Goal: Task Accomplishment & Management: Use online tool/utility

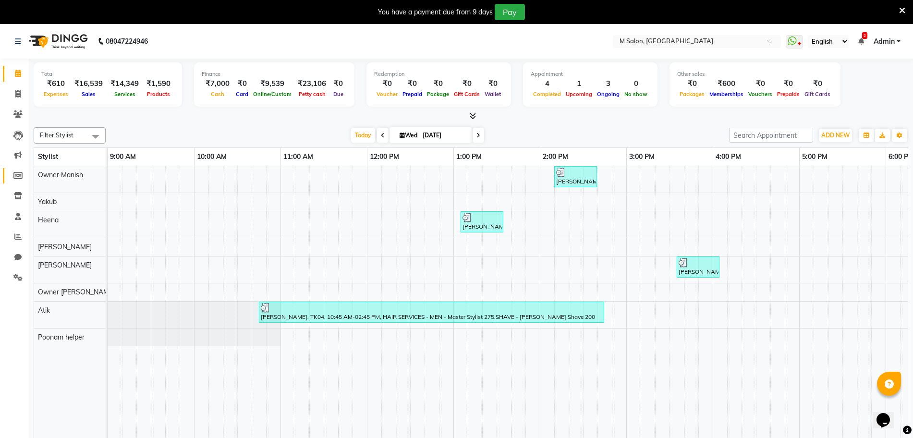
scroll to position [0, 410]
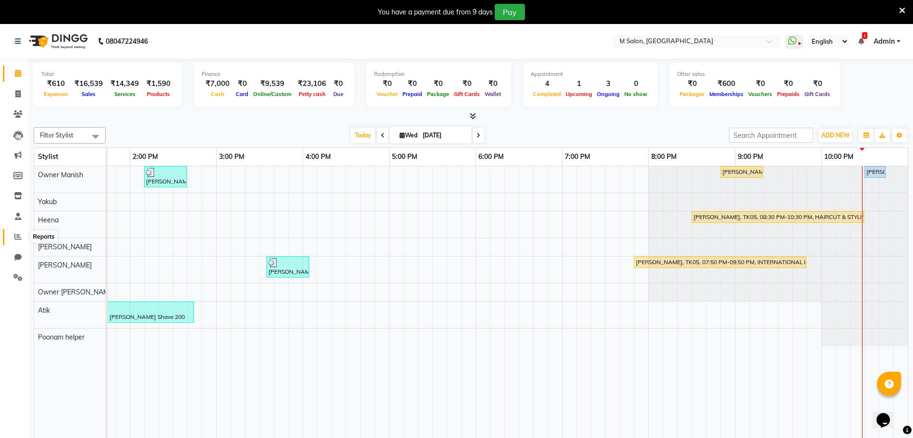
click at [19, 233] on icon at bounding box center [17, 236] width 7 height 7
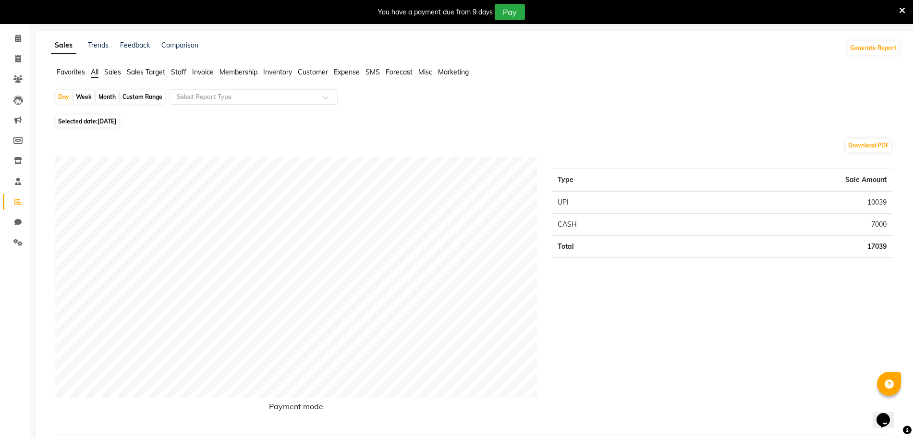
scroll to position [32, 0]
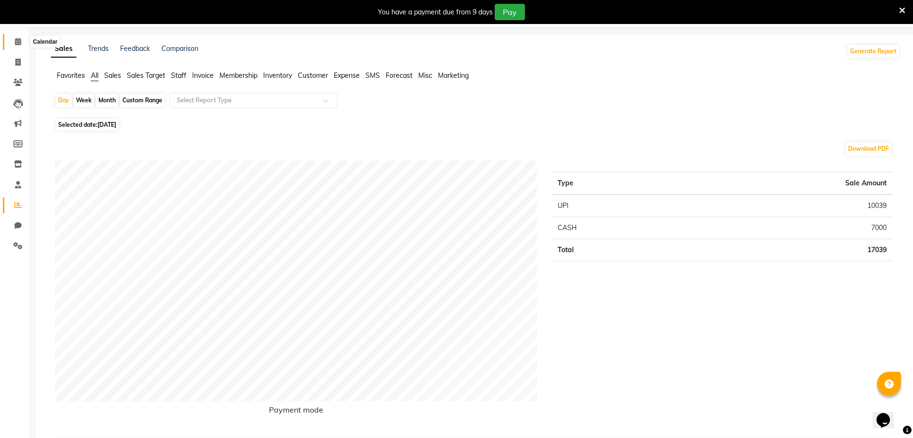
click at [18, 46] on span at bounding box center [18, 41] width 17 height 11
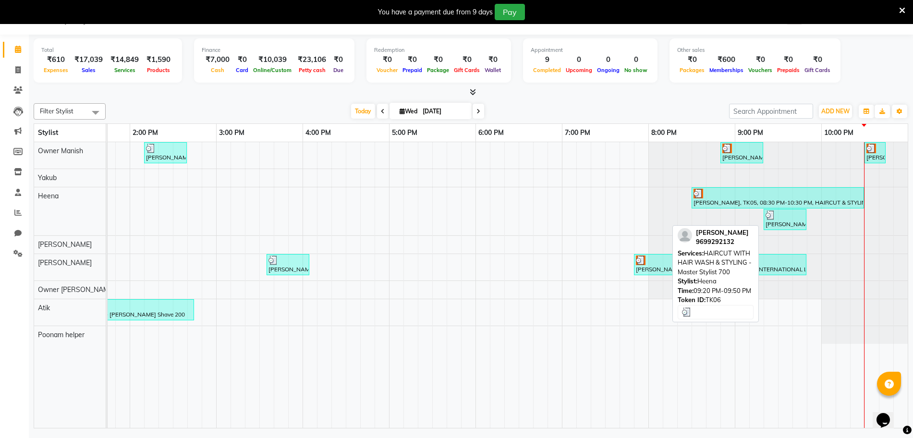
click at [789, 216] on div at bounding box center [785, 215] width 39 height 10
select select "3"
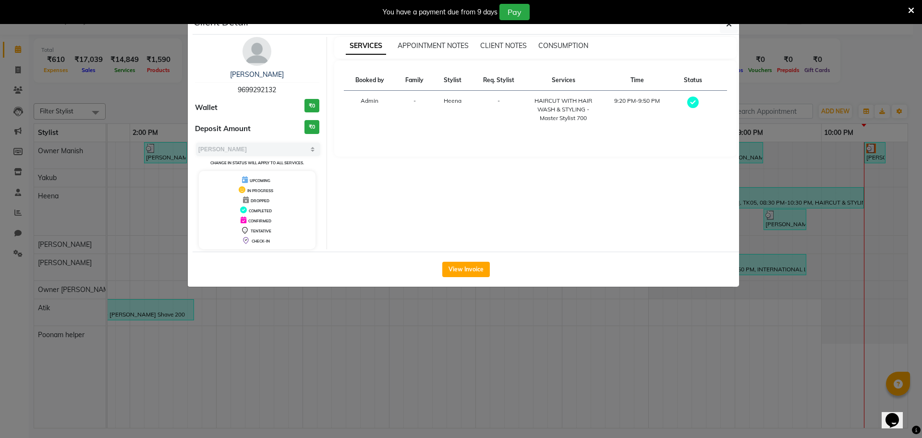
click at [665, 307] on ngb-modal-window "Client Detail [PERSON_NAME] 9699292132 Wallet ₹0 Deposit Amount ₹0 Select MARK …" at bounding box center [461, 219] width 922 height 438
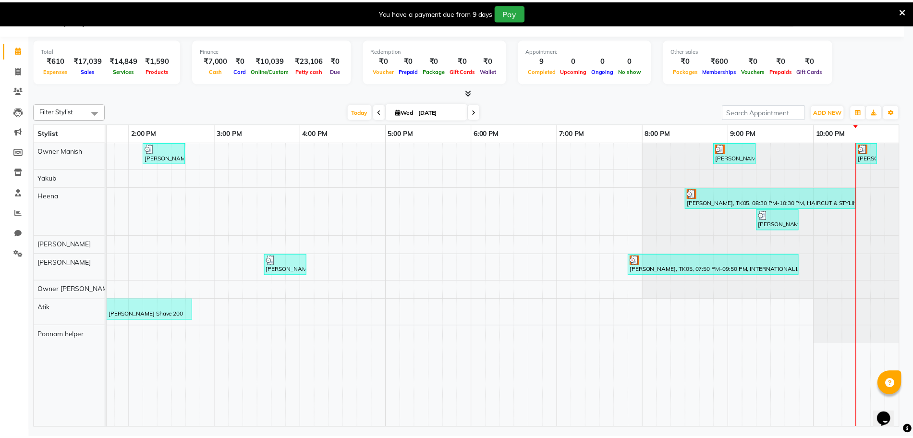
scroll to position [0, 401]
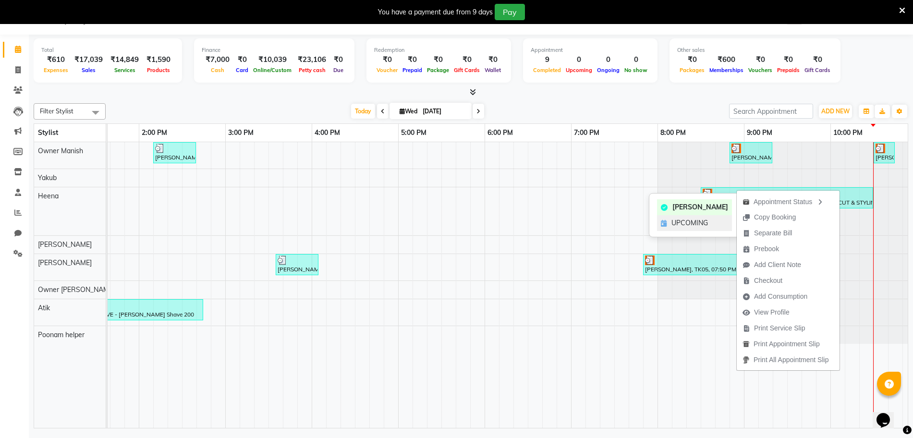
click at [708, 221] on div "UPCOMING" at bounding box center [694, 223] width 75 height 16
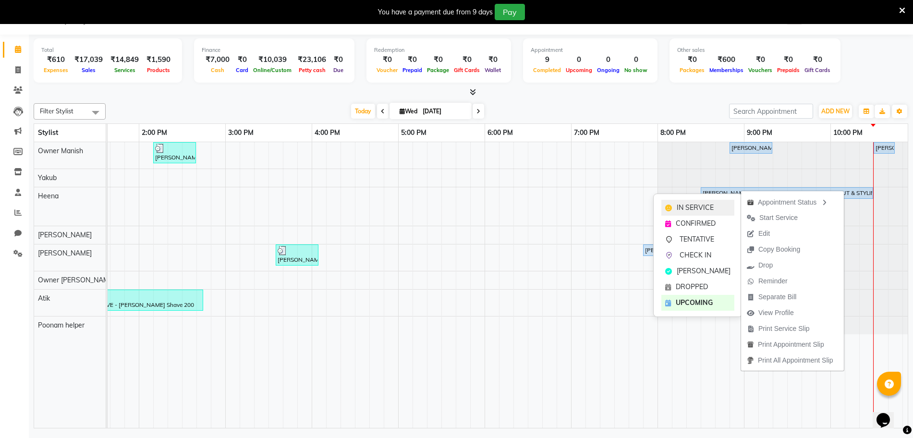
click at [709, 204] on span "IN SERVICE" at bounding box center [695, 208] width 37 height 10
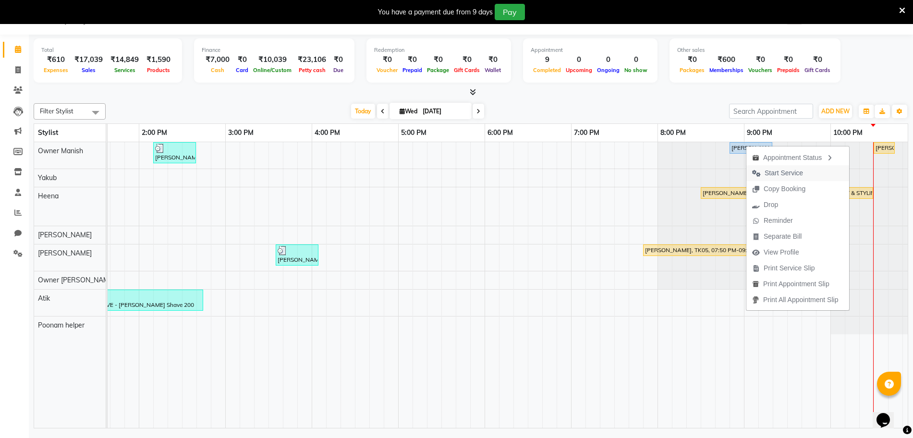
click at [761, 171] on span "Start Service" at bounding box center [777, 173] width 62 height 16
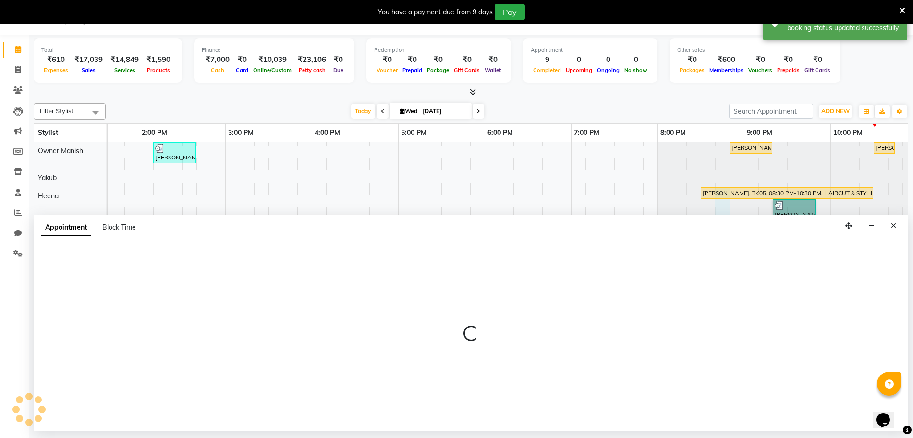
select select "87581"
select select "1245"
select select "tentative"
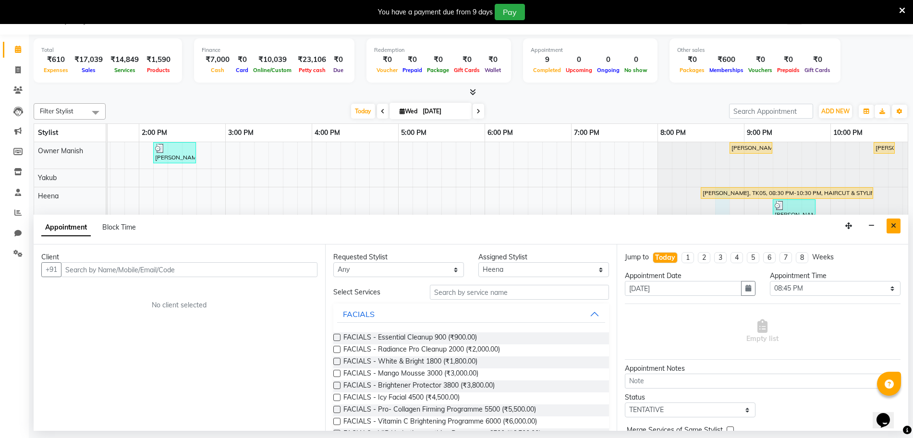
click at [894, 223] on icon "Close" at bounding box center [893, 225] width 5 height 7
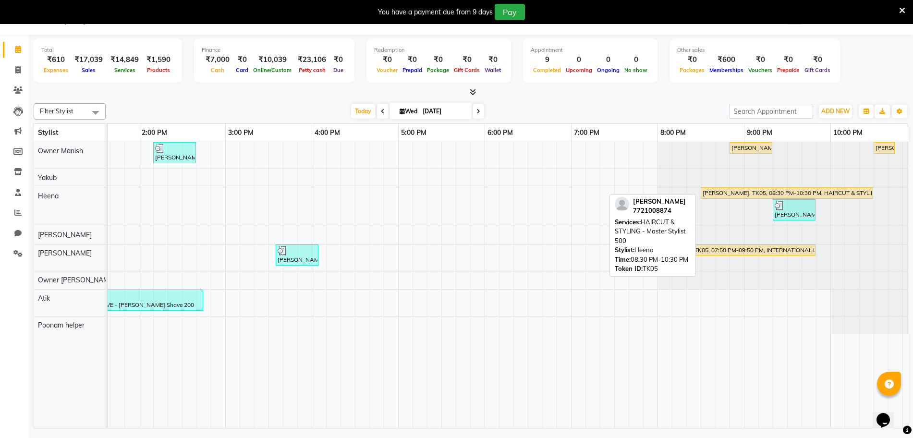
click at [806, 187] on link "[PERSON_NAME], TK05, 08:30 PM-10:30 PM, HAIRCUT & STYLING - Master Stylist 500" at bounding box center [787, 193] width 172 height 12
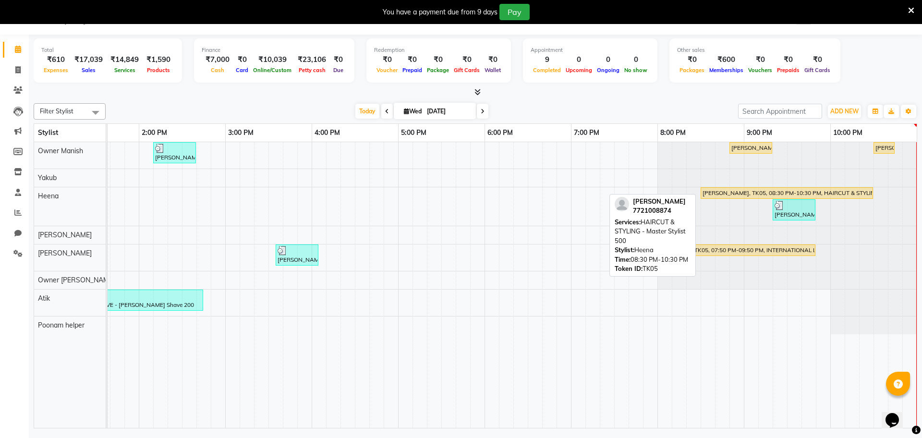
select select "1"
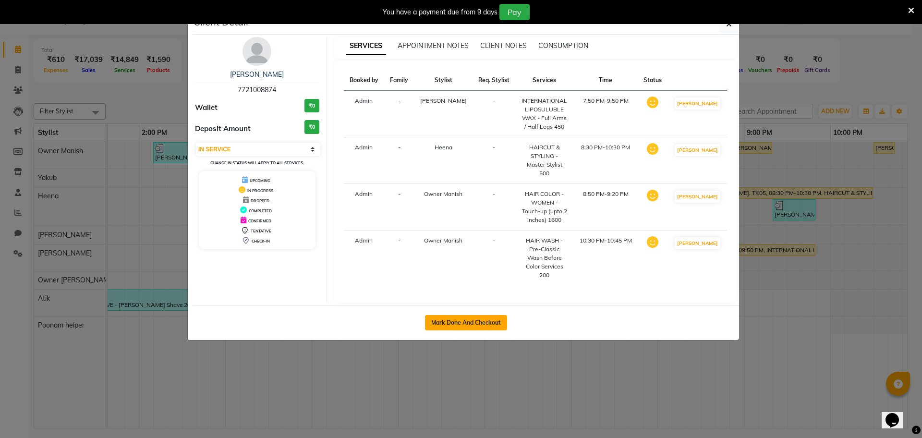
click at [454, 315] on button "Mark Done And Checkout" at bounding box center [466, 322] width 82 height 15
select select "8655"
select select "service"
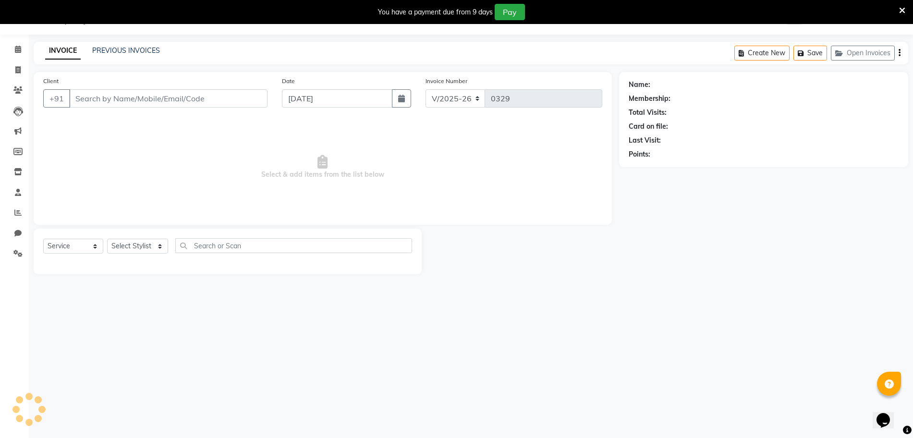
type input "7721008874"
select select "86896"
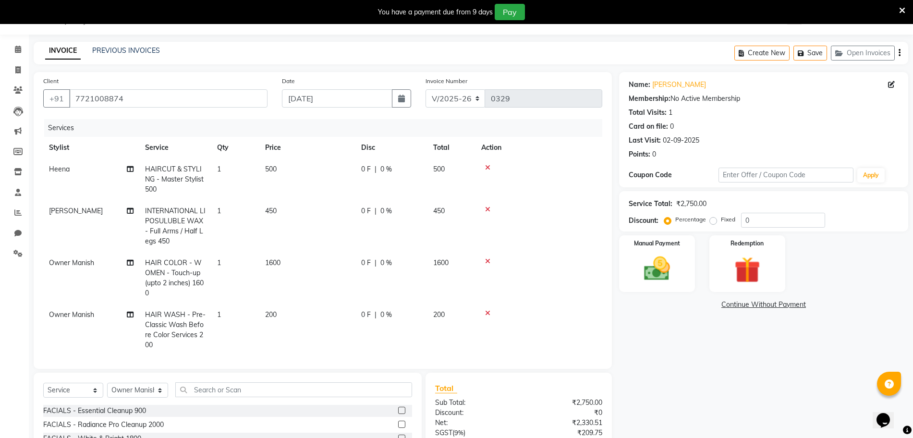
click at [384, 216] on span "0 %" at bounding box center [386, 211] width 12 height 10
select select "88050"
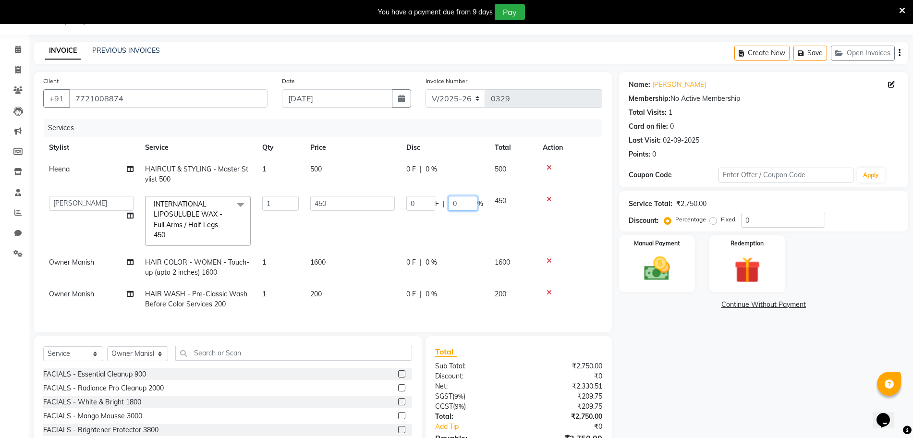
click at [468, 202] on input "0" at bounding box center [463, 203] width 29 height 15
type input "20"
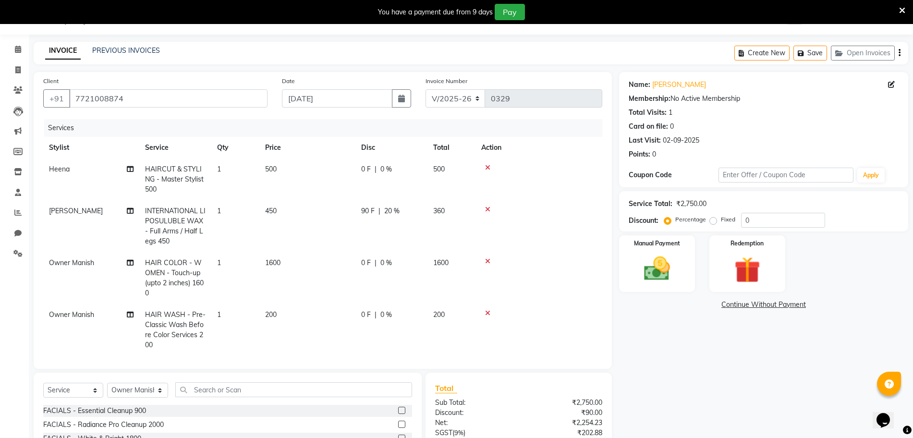
click at [430, 285] on tbody "[PERSON_NAME] HAIRCUT & STYLING - Master Stylist 500 1 500 0 F | 0 % 500 [PERSO…" at bounding box center [322, 256] width 559 height 197
click at [385, 310] on span "0 %" at bounding box center [386, 315] width 12 height 10
select select "86896"
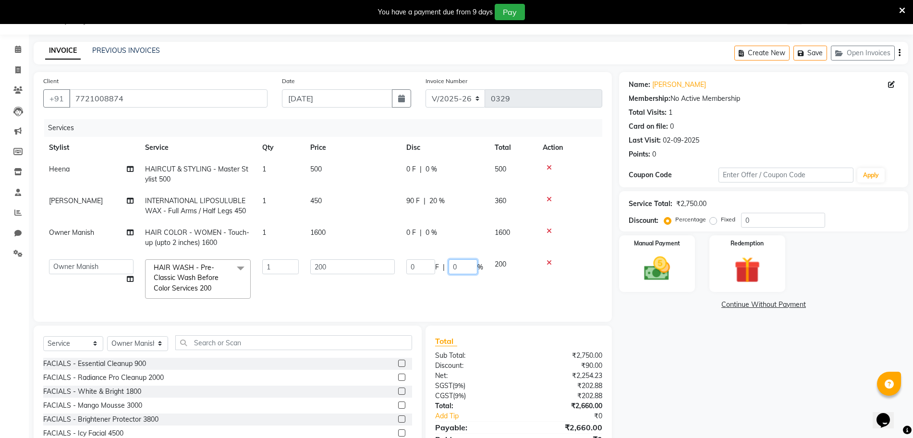
click at [467, 261] on input "0" at bounding box center [463, 266] width 29 height 15
type input "20"
click at [422, 235] on tbody "[PERSON_NAME] HAIRCUT & STYLING - Master Stylist 500 1 500 0 F | 0 % 500 [PERSO…" at bounding box center [322, 231] width 559 height 146
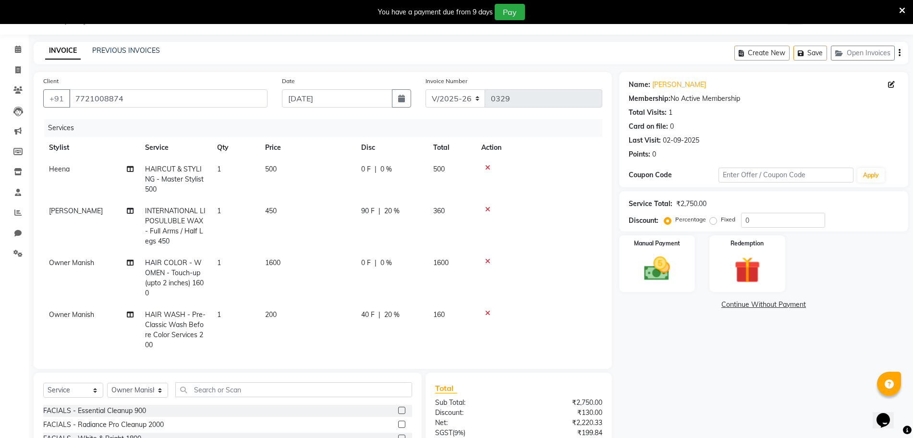
click at [388, 262] on span "0 %" at bounding box center [386, 263] width 12 height 10
select select "86896"
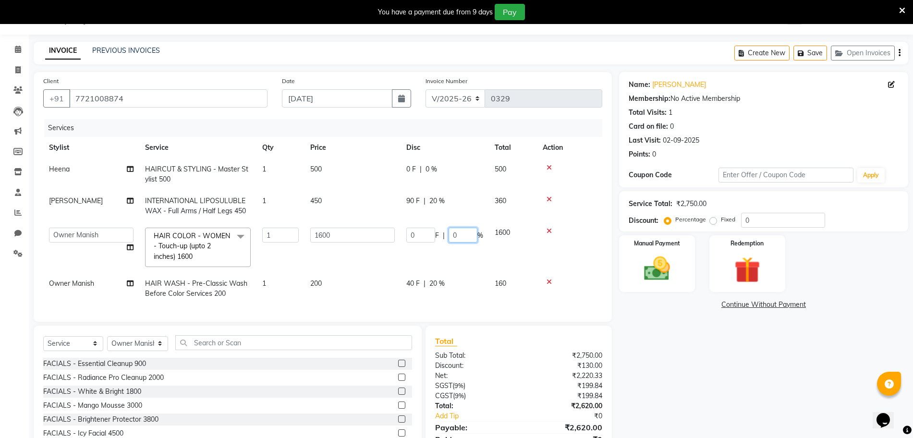
click at [463, 236] on input "0" at bounding box center [463, 235] width 29 height 15
type input "20"
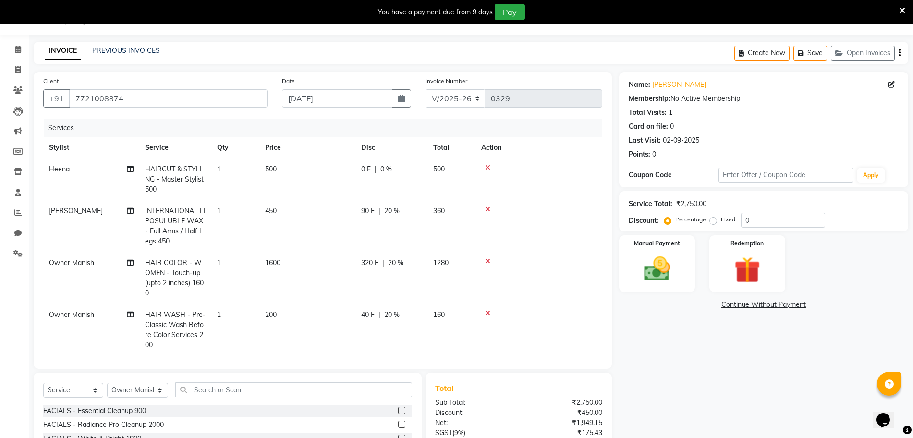
click at [459, 279] on tbody "[PERSON_NAME] HAIRCUT & STYLING - Master Stylist 500 1 500 0 F | 0 % 500 [PERSO…" at bounding box center [322, 256] width 559 height 197
click at [253, 394] on input "text" at bounding box center [293, 389] width 237 height 15
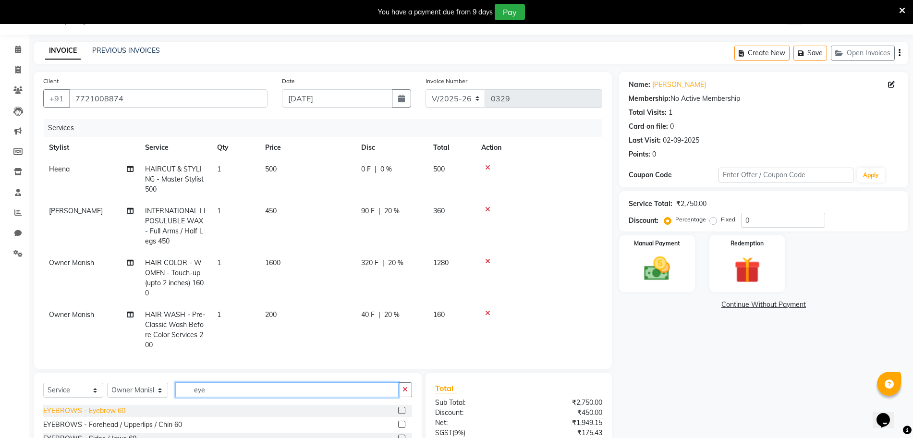
type input "eye"
click at [98, 411] on div "EYEBROWS - Eyebrow 60" at bounding box center [84, 411] width 82 height 10
checkbox input "false"
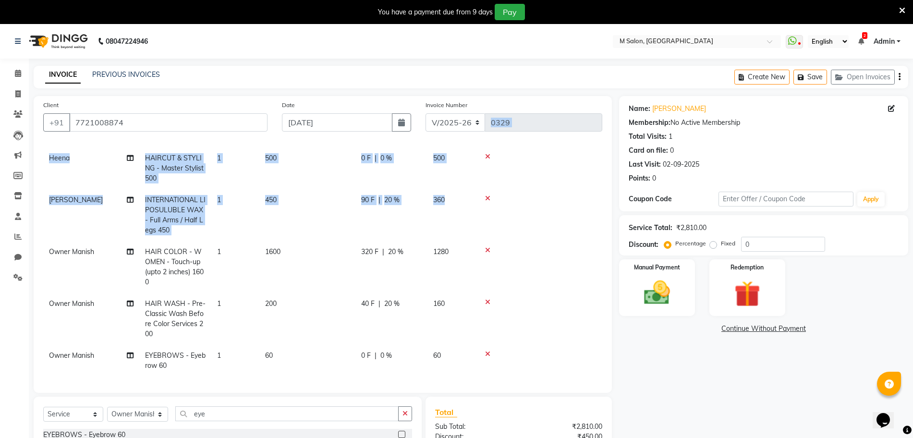
scroll to position [0, 7]
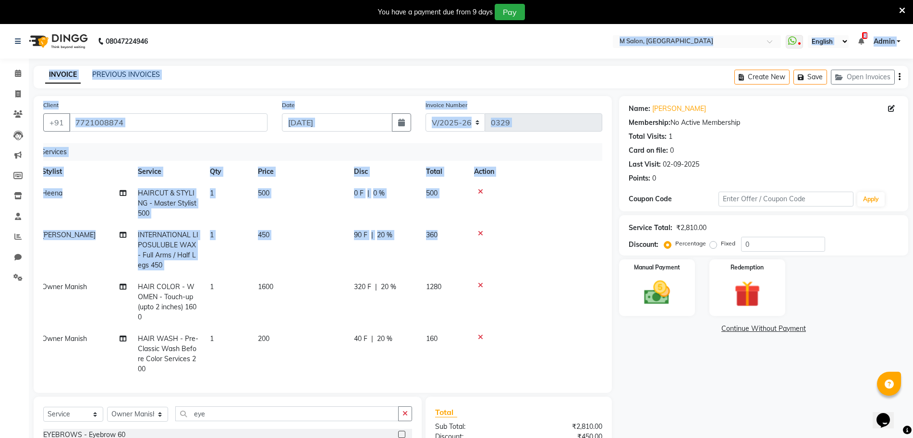
drag, startPoint x: 592, startPoint y: 222, endPoint x: 585, endPoint y: 45, distance: 177.8
click at [585, 45] on app-home "08047224946 Select Location × M Salon, Kalyan WhatsApp Status ✕ Status: Disconn…" at bounding box center [456, 288] width 913 height 529
click at [547, 78] on div "INVOICE PREVIOUS INVOICES Create New Save Open Invoices" at bounding box center [471, 77] width 875 height 23
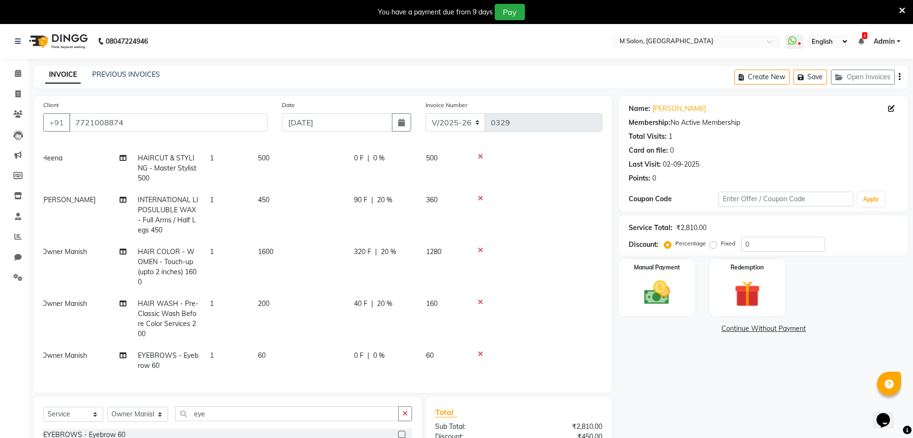
scroll to position [115, 0]
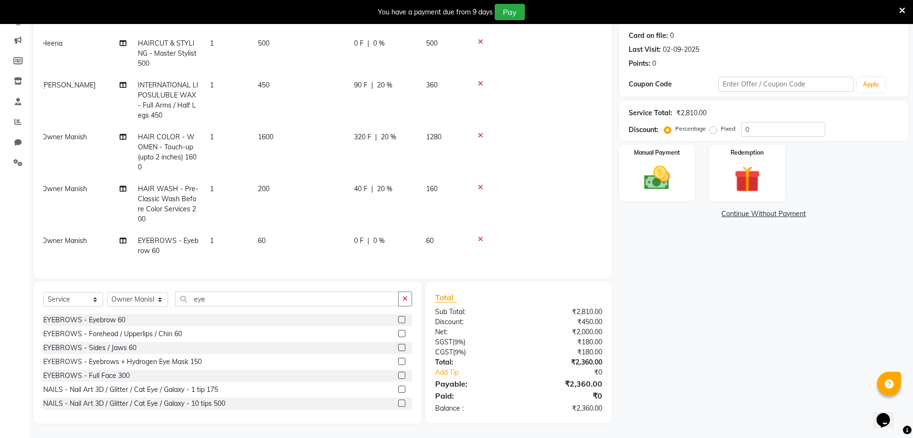
click at [617, 275] on div "Client [PHONE_NUMBER] Date [DATE] Invoice Number V/2025 V/[PHONE_NUMBER] Servic…" at bounding box center [322, 202] width 593 height 442
click at [651, 178] on img at bounding box center [657, 177] width 44 height 31
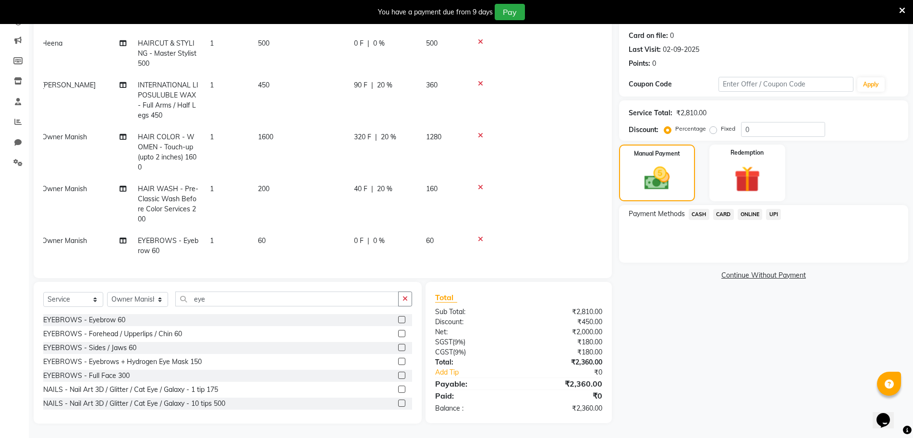
click at [700, 213] on span "CASH" at bounding box center [699, 214] width 21 height 11
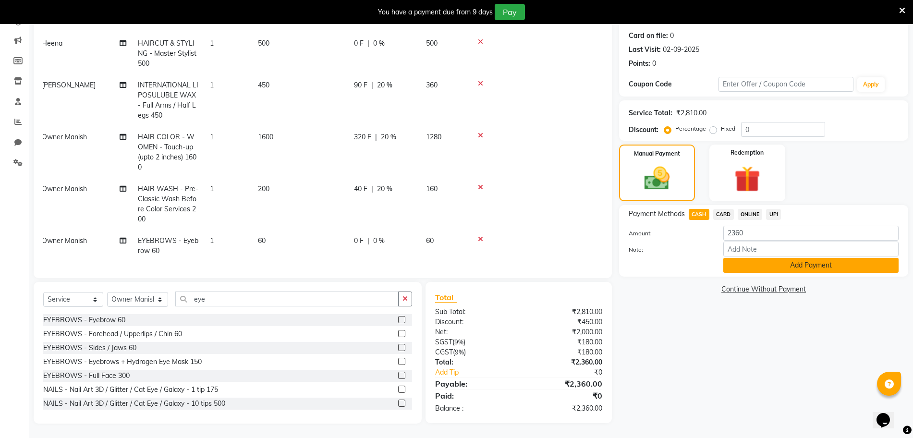
click at [729, 271] on button "Add Payment" at bounding box center [810, 265] width 175 height 15
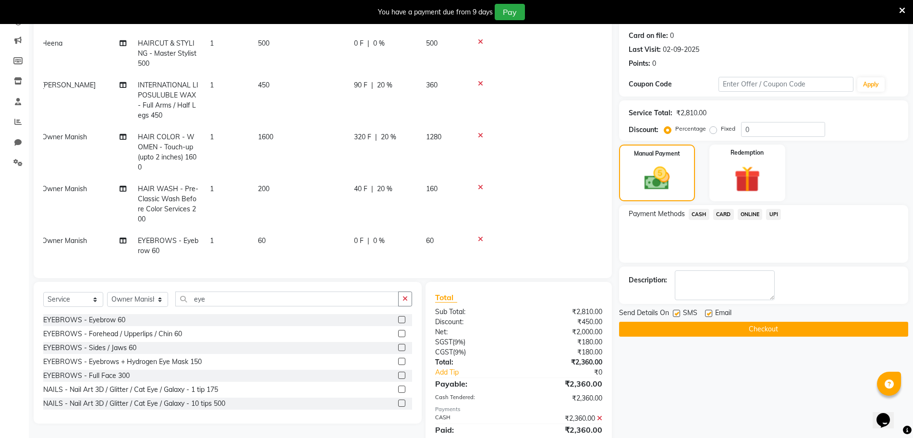
click at [755, 328] on button "Checkout" at bounding box center [763, 329] width 289 height 15
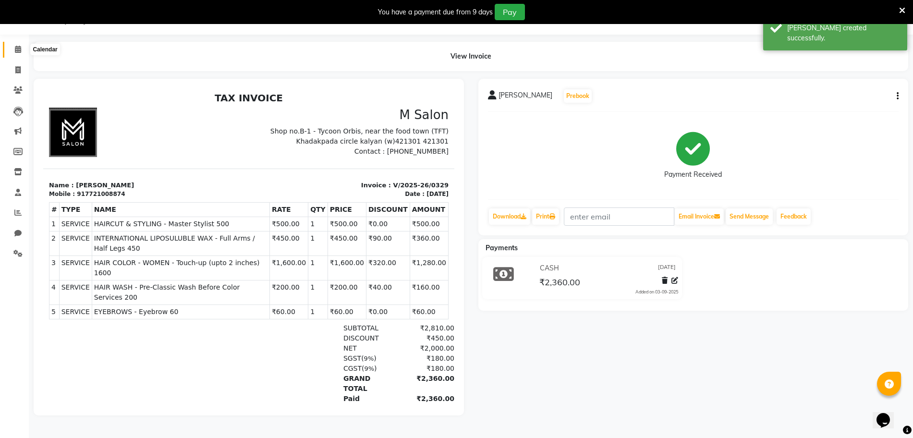
click at [18, 47] on icon at bounding box center [18, 49] width 6 height 7
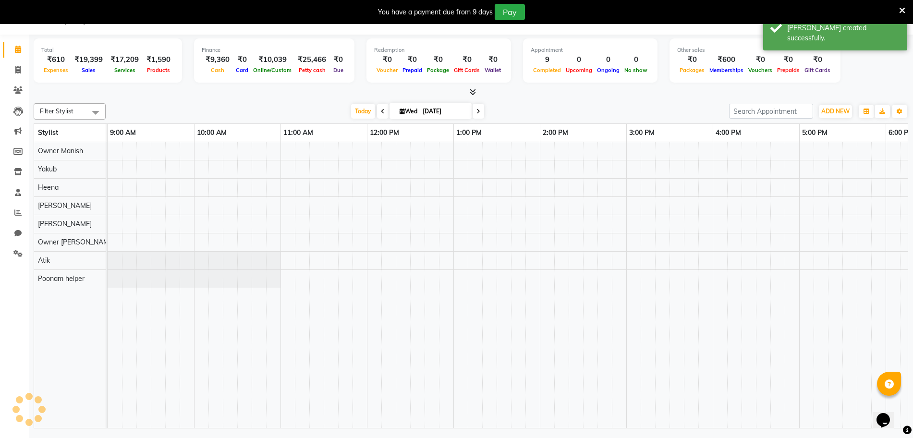
scroll to position [24, 0]
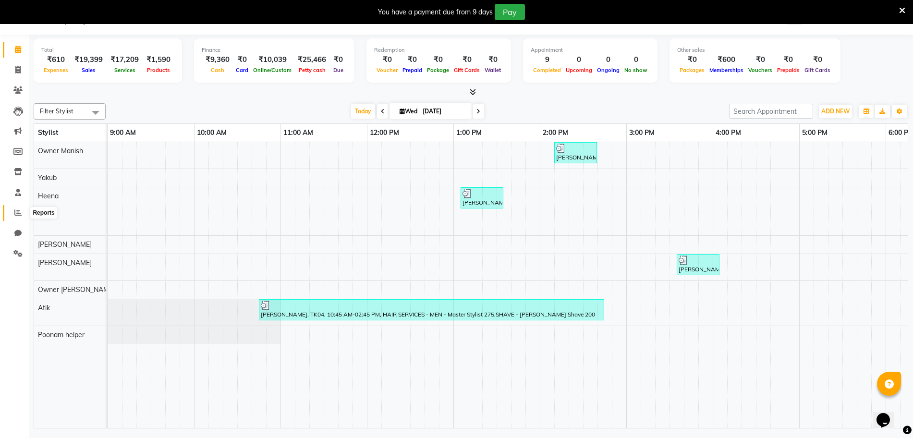
click at [16, 211] on icon at bounding box center [17, 212] width 7 height 7
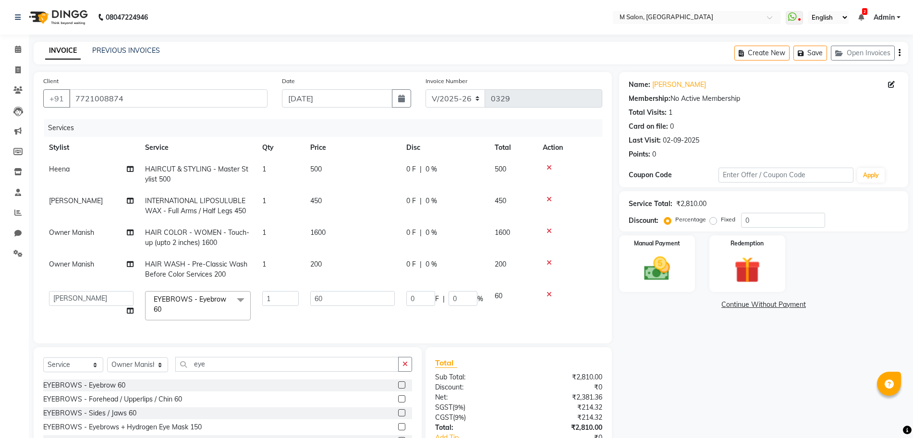
select select "8655"
select select "88050"
select select "service"
select select "86896"
